Goal: Find contact information: Find contact information

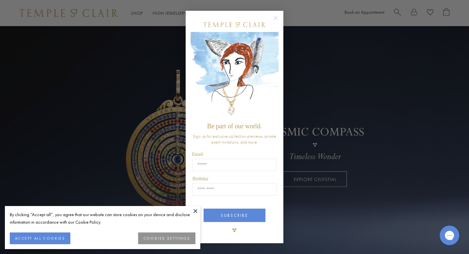
click at [276, 19] on icon "Close dialog" at bounding box center [275, 18] width 3 height 3
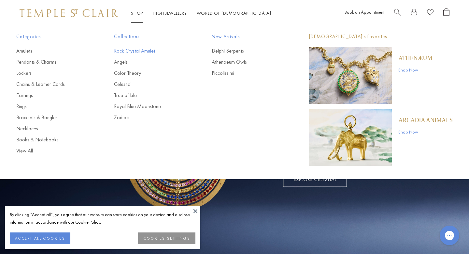
click at [140, 50] on link "Rock Crystal Amulet" at bounding box center [150, 50] width 72 height 7
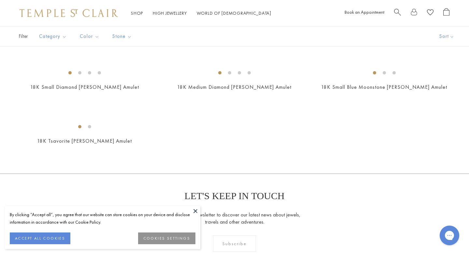
scroll to position [1309, 0]
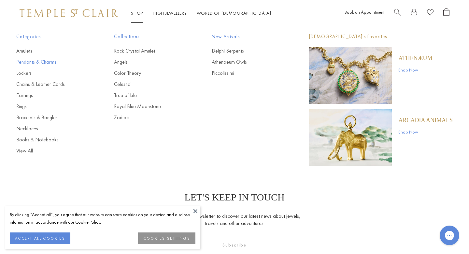
click at [33, 61] on link "Pendants & Charms" at bounding box center [52, 61] width 72 height 7
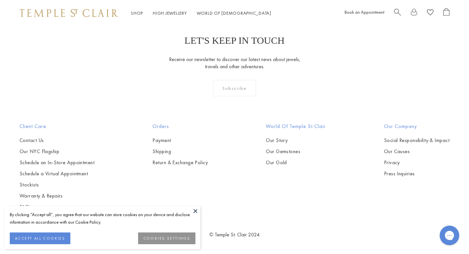
scroll to position [2589, 0]
click at [0, 0] on img at bounding box center [0, 0] width 0 height 0
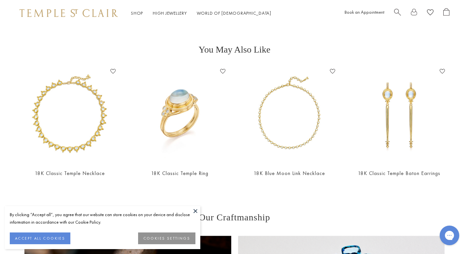
scroll to position [490, 0]
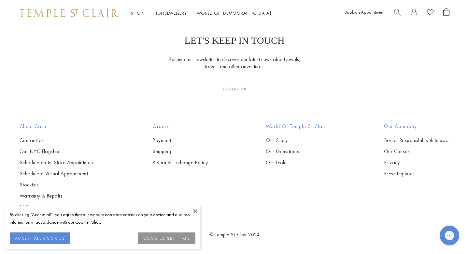
scroll to position [2574, 0]
click at [0, 0] on img at bounding box center [0, 0] width 0 height 0
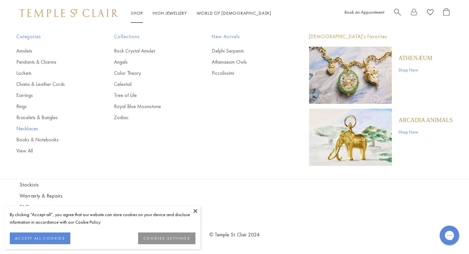
click at [27, 130] on link "Necklaces" at bounding box center [52, 128] width 72 height 7
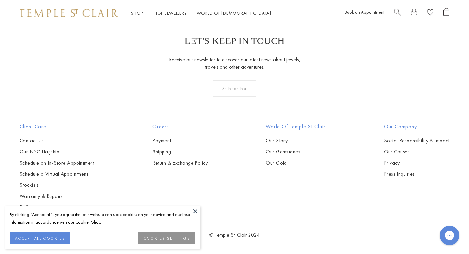
scroll to position [915, 0]
click at [0, 0] on img at bounding box center [0, 0] width 0 height 0
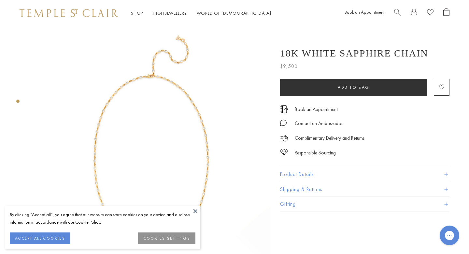
click at [191, 96] on img at bounding box center [152, 145] width 238 height 238
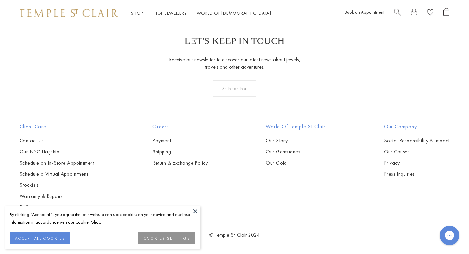
scroll to position [1791, 0]
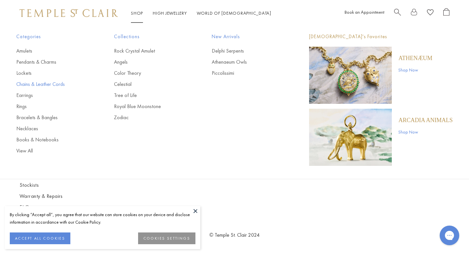
click at [47, 86] on link "Chains & Leather Cords" at bounding box center [52, 84] width 72 height 7
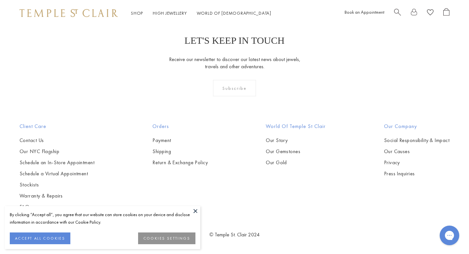
scroll to position [1226, 0]
click at [373, 13] on link "Book an Appointment" at bounding box center [365, 12] width 40 height 6
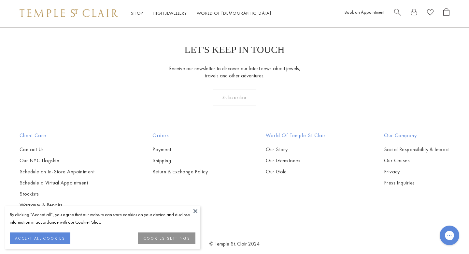
scroll to position [629, 0]
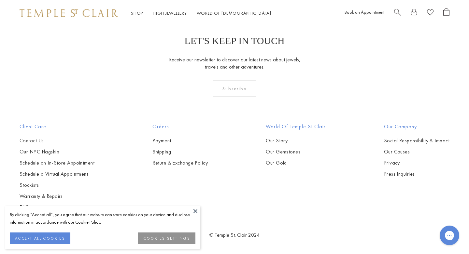
click at [39, 141] on link "Contact Us" at bounding box center [57, 140] width 75 height 7
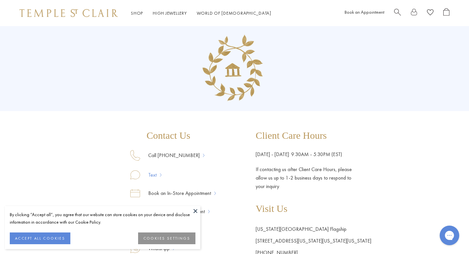
click at [150, 175] on link "Text" at bounding box center [150, 174] width 20 height 8
click at [197, 211] on button at bounding box center [196, 211] width 10 height 10
